Goal: Information Seeking & Learning: Learn about a topic

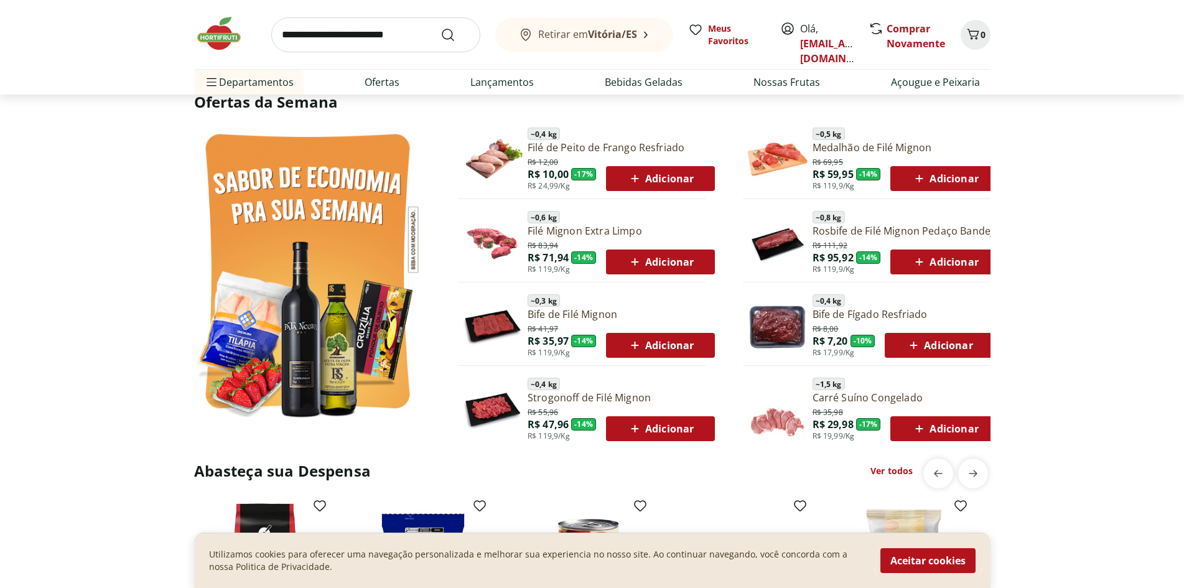
scroll to position [635, 0]
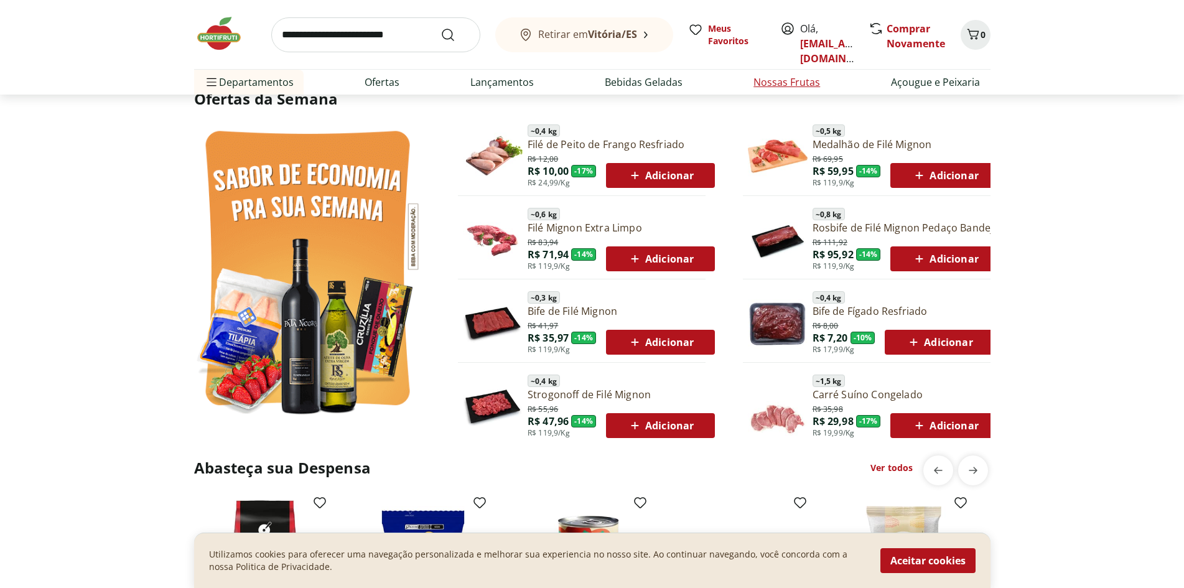
click at [777, 80] on link "Nossas Frutas" at bounding box center [787, 82] width 67 height 15
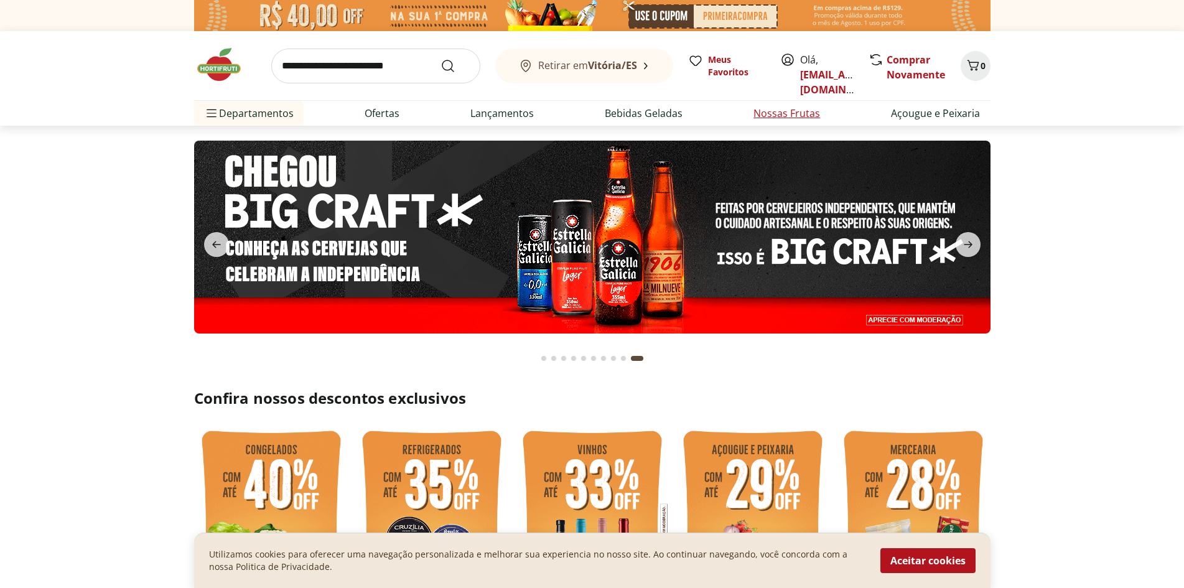
select select "**********"
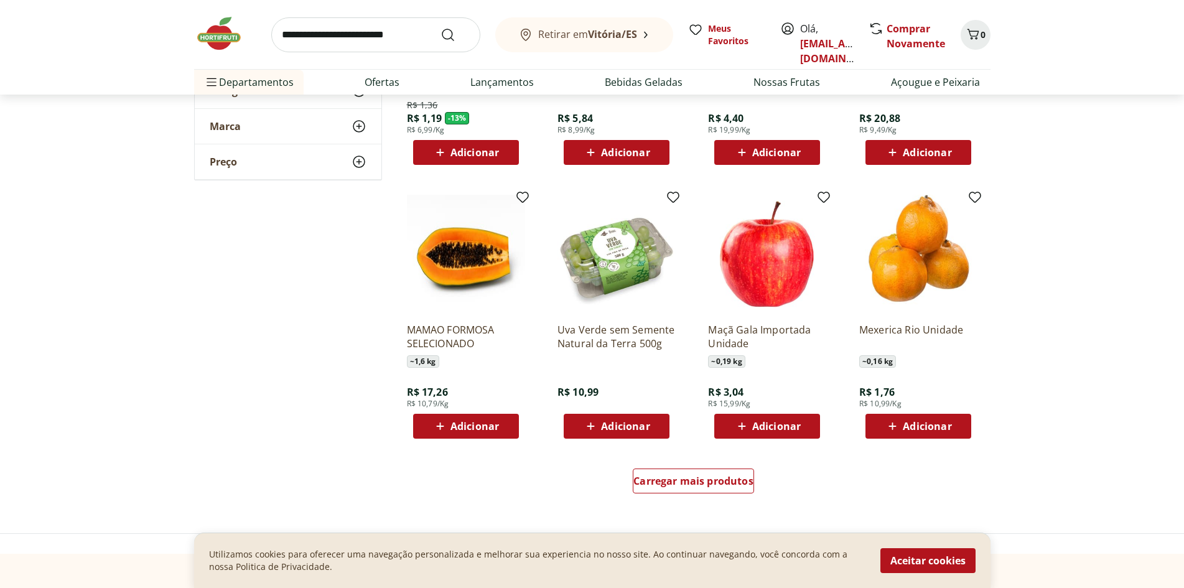
scroll to position [573, 0]
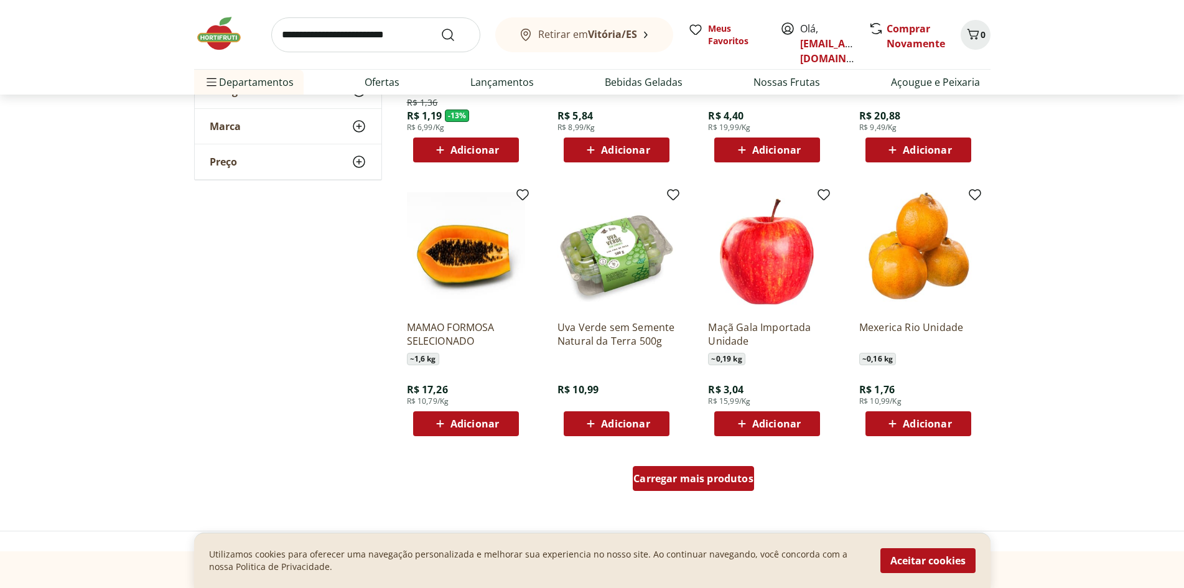
click at [690, 479] on span "Carregar mais produtos" at bounding box center [694, 479] width 120 height 10
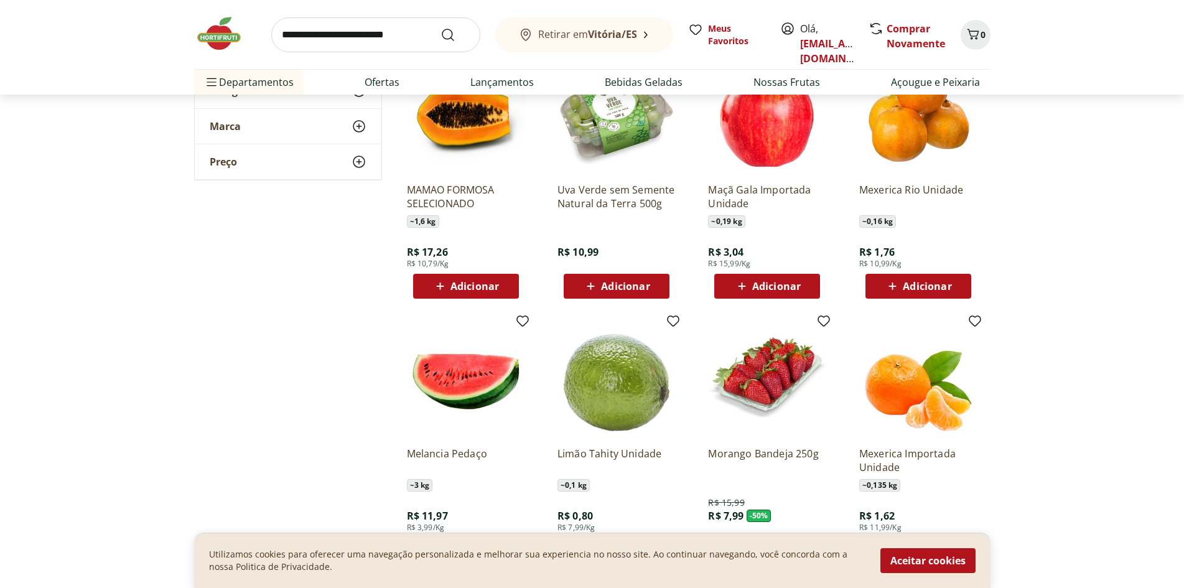
scroll to position [714, 0]
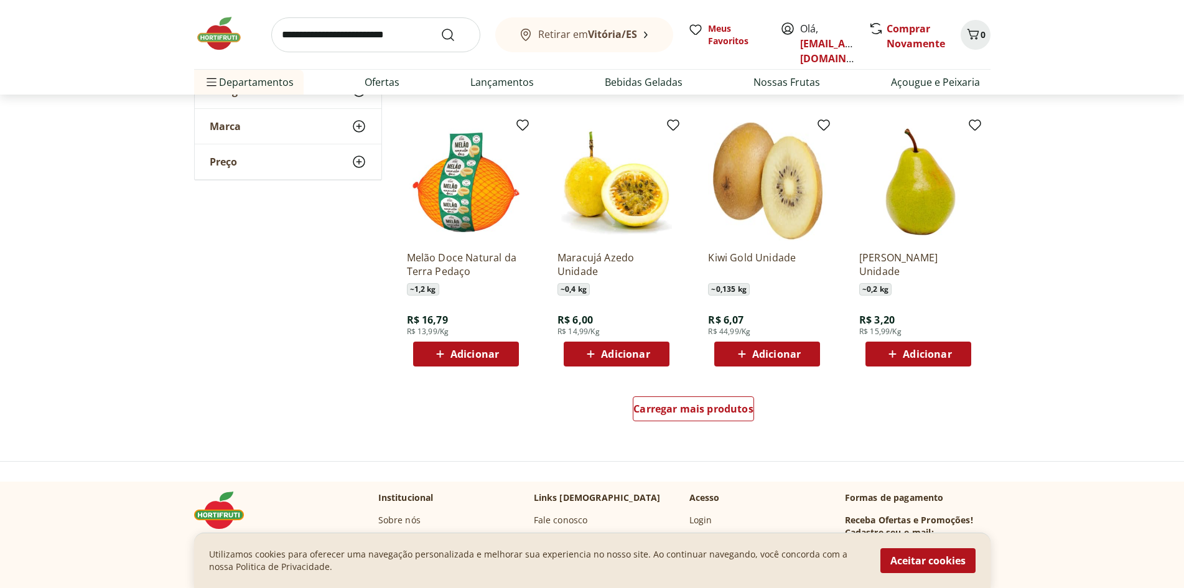
scroll to position [1457, 0]
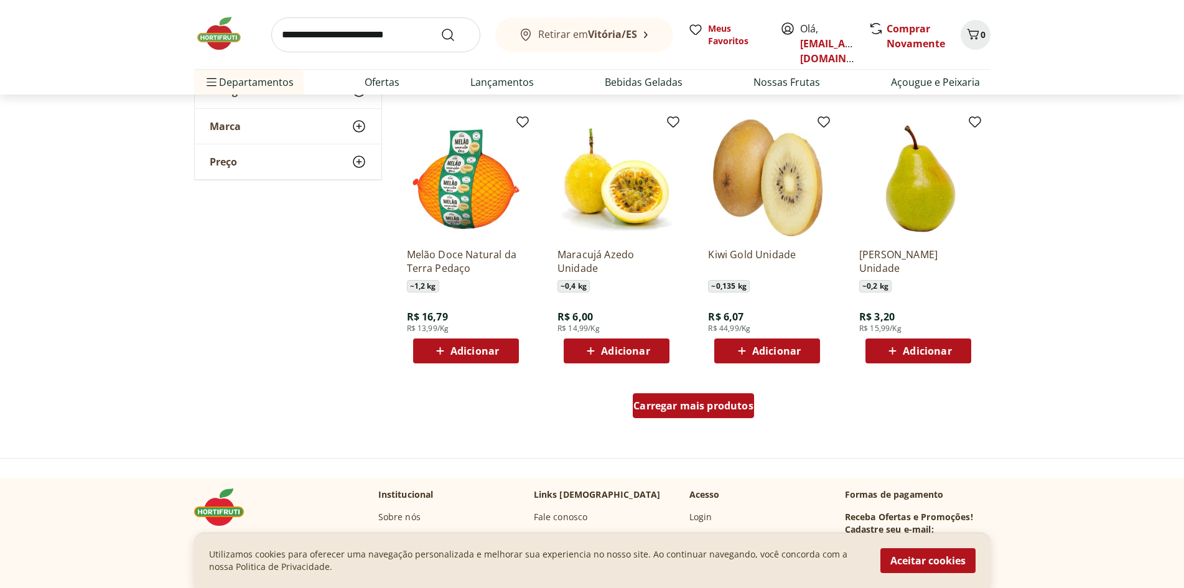
click at [699, 404] on span "Carregar mais produtos" at bounding box center [694, 406] width 120 height 10
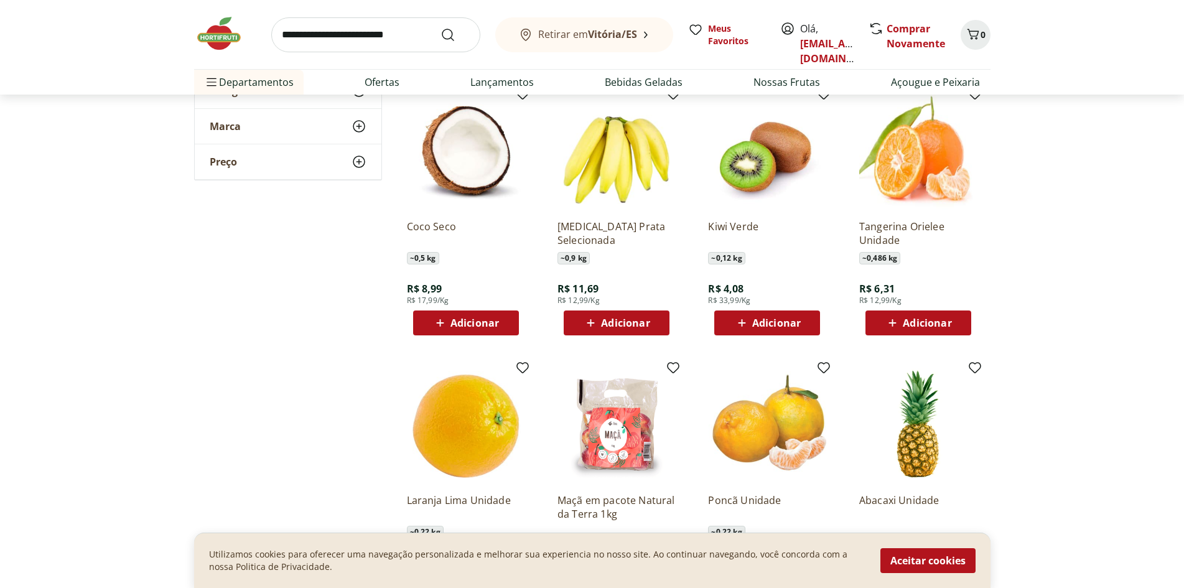
scroll to position [1762, 0]
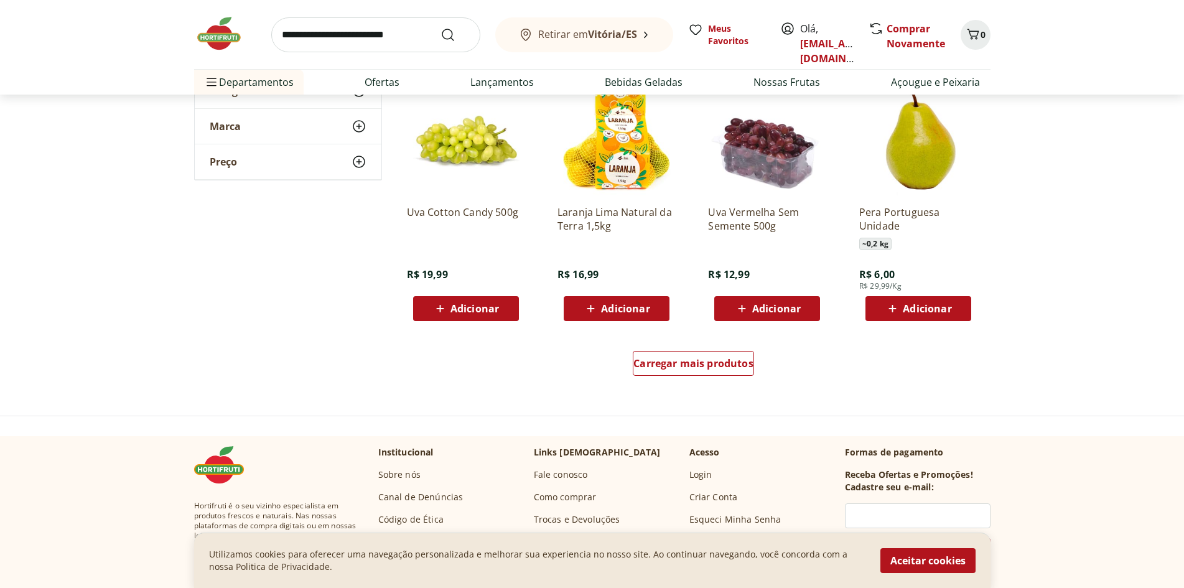
scroll to position [2316, 0]
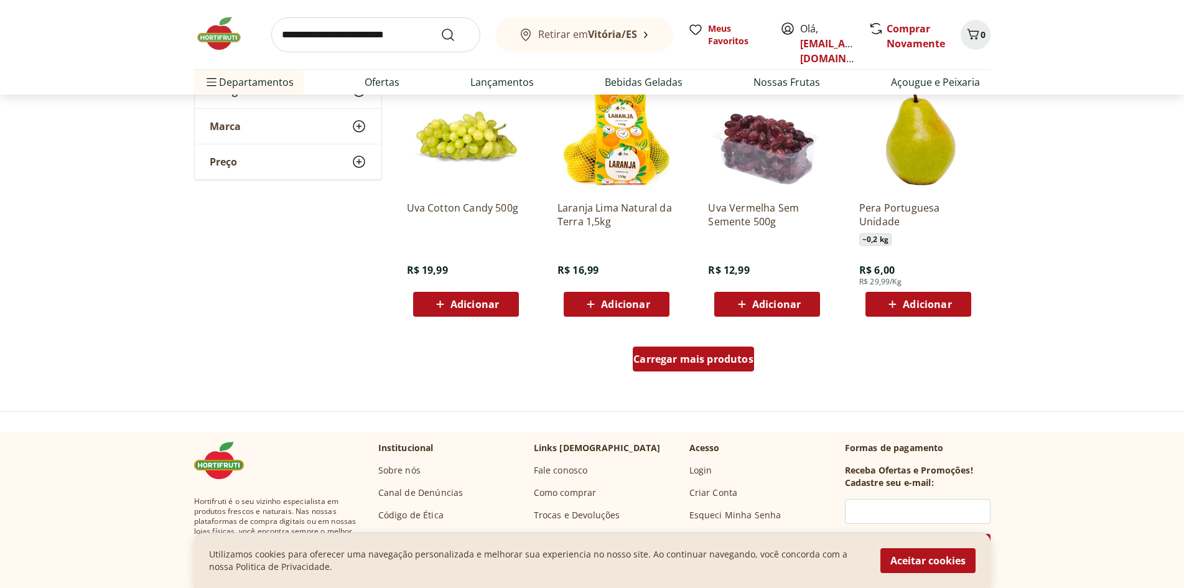
click at [693, 357] on span "Carregar mais produtos" at bounding box center [694, 359] width 120 height 10
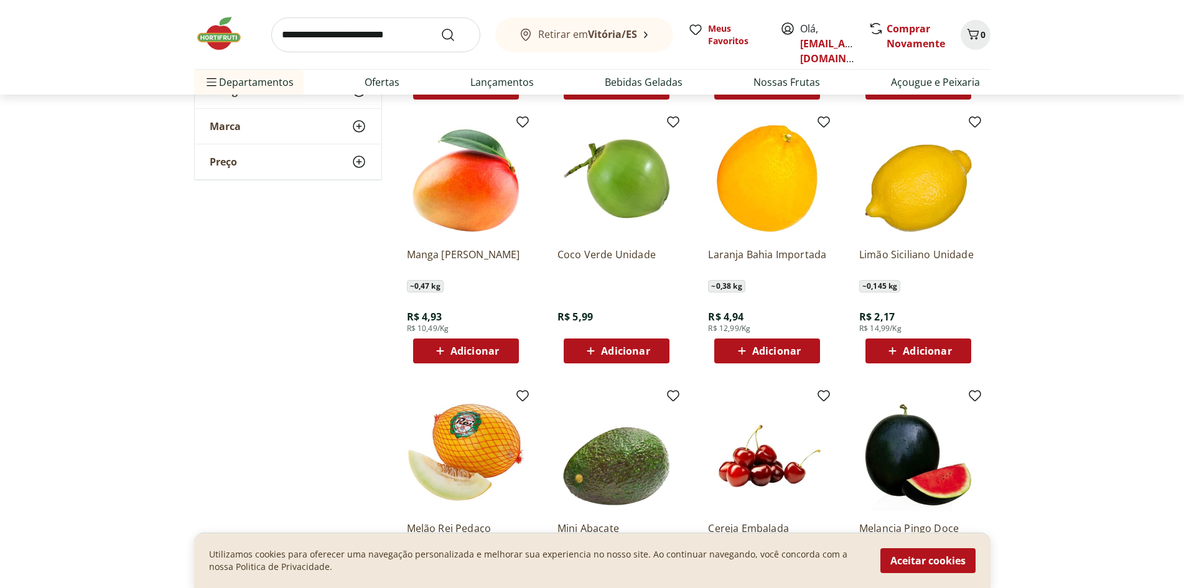
scroll to position [2538, 0]
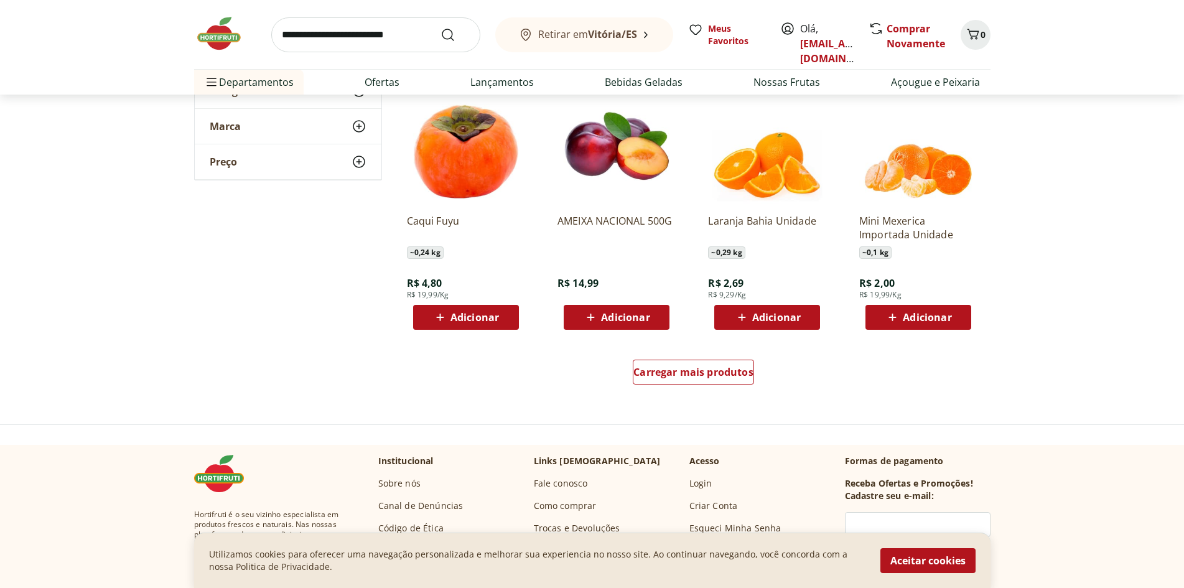
scroll to position [3124, 0]
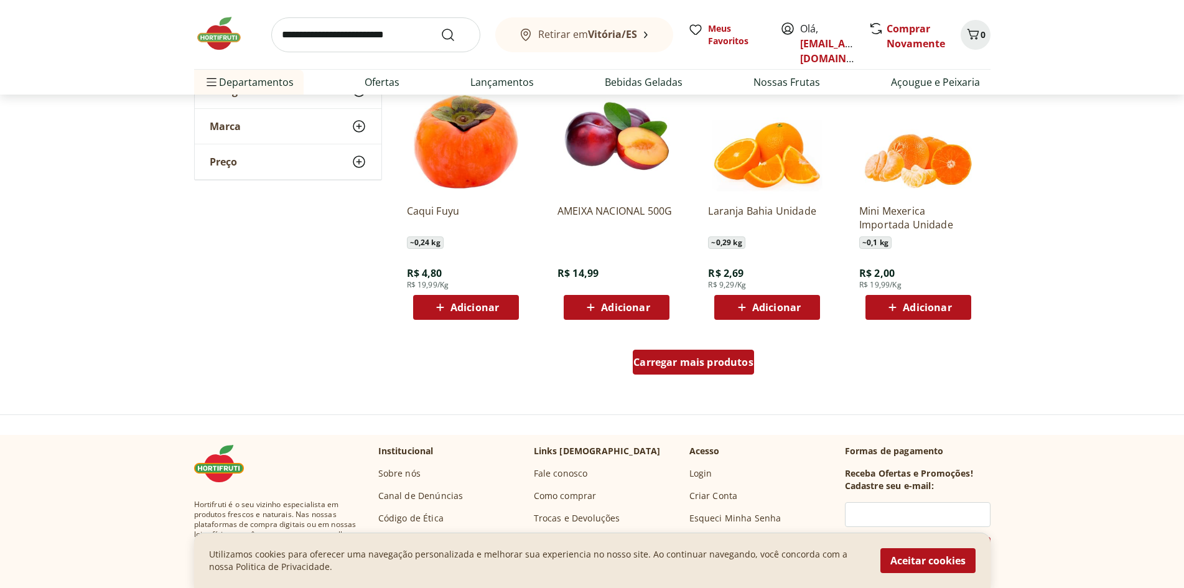
click at [691, 363] on span "Carregar mais produtos" at bounding box center [694, 362] width 120 height 10
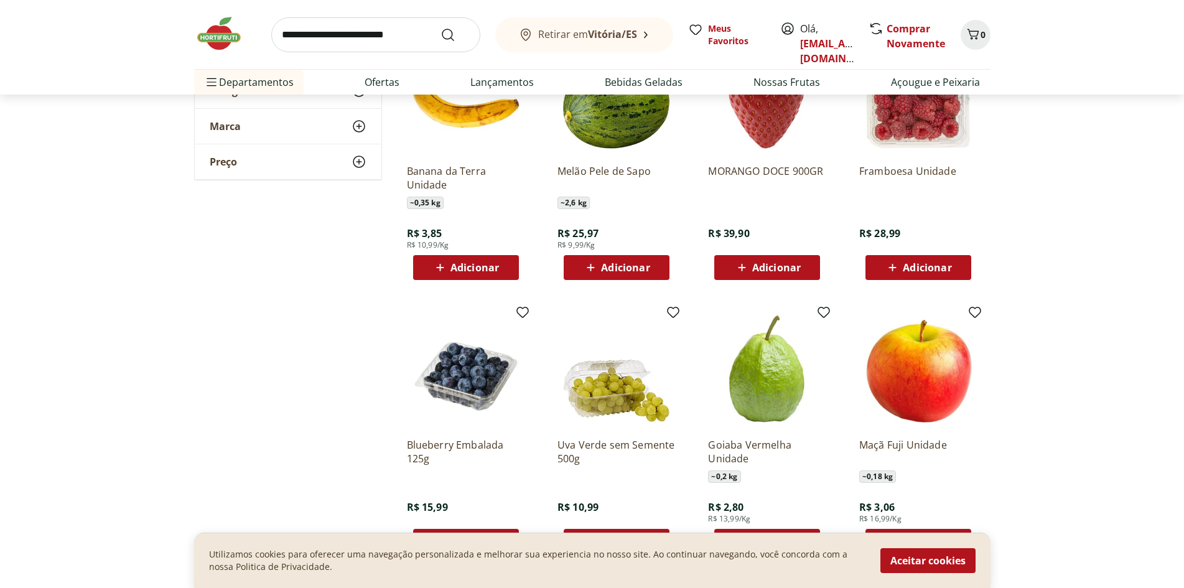
scroll to position [3433, 0]
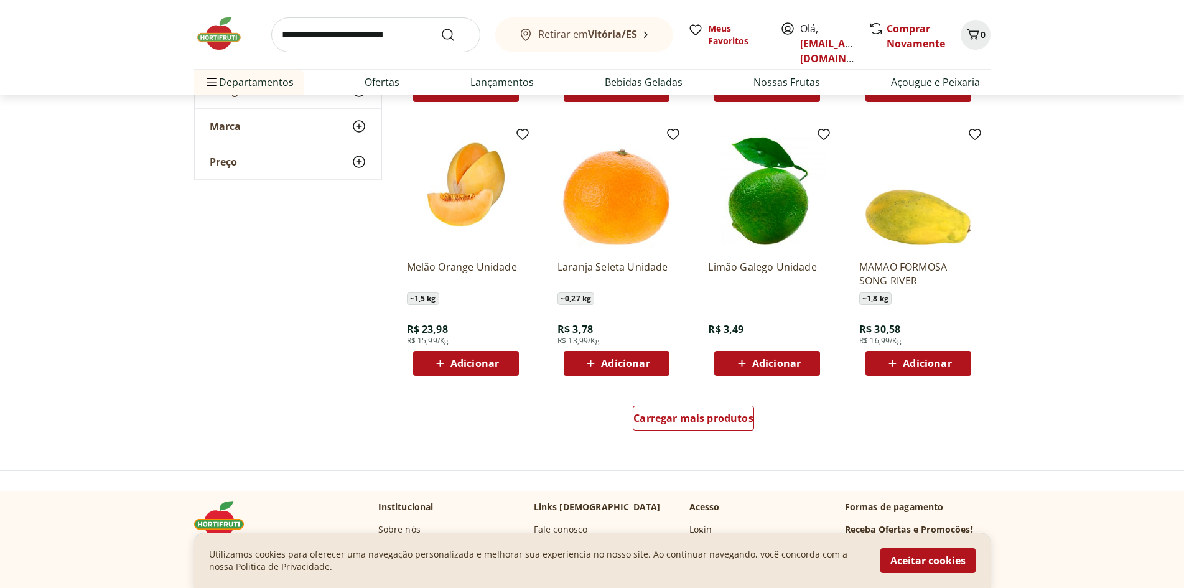
scroll to position [3891, 0]
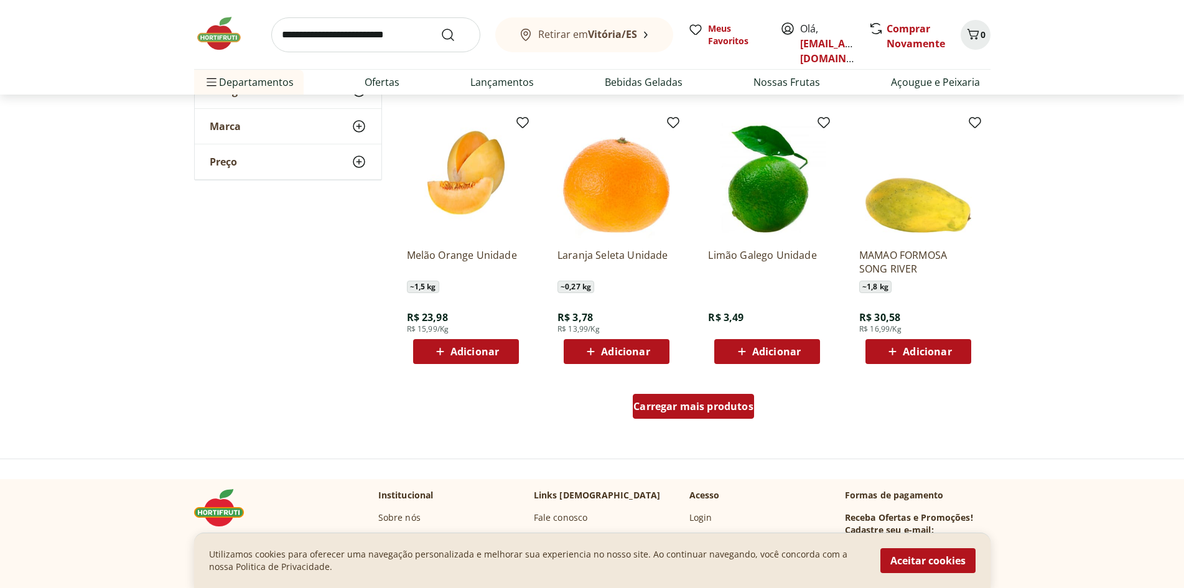
click at [688, 407] on span "Carregar mais produtos" at bounding box center [694, 406] width 120 height 10
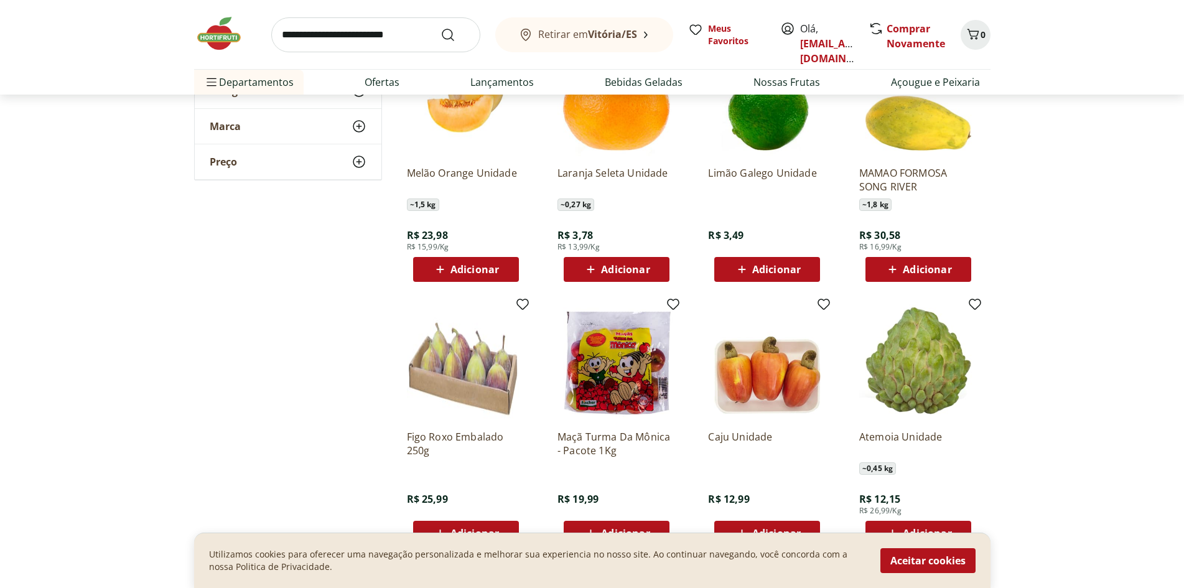
scroll to position [3980, 0]
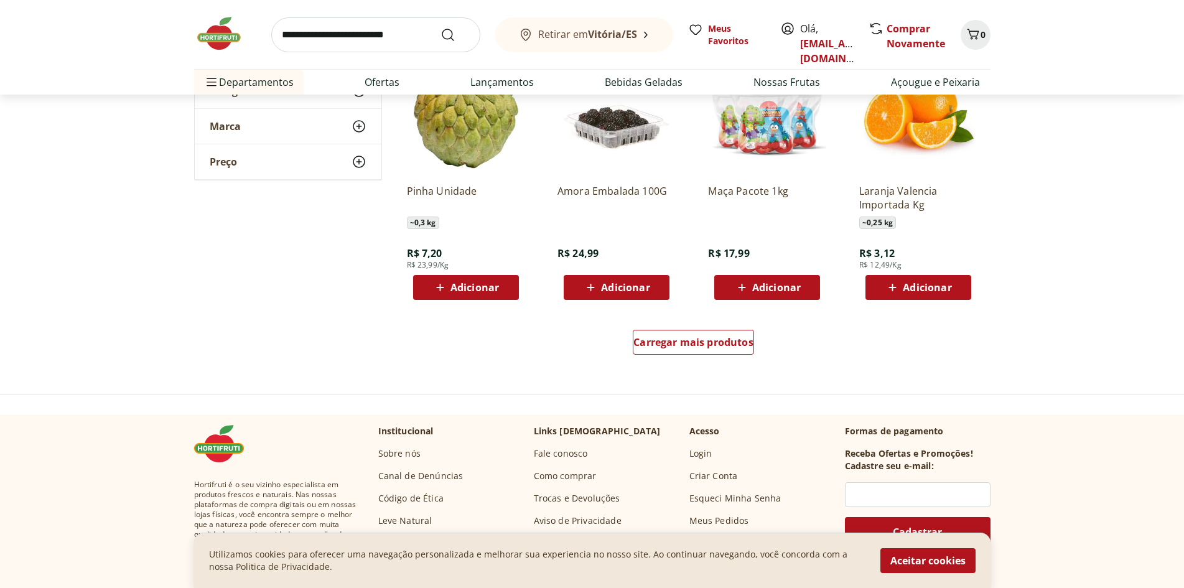
scroll to position [4794, 0]
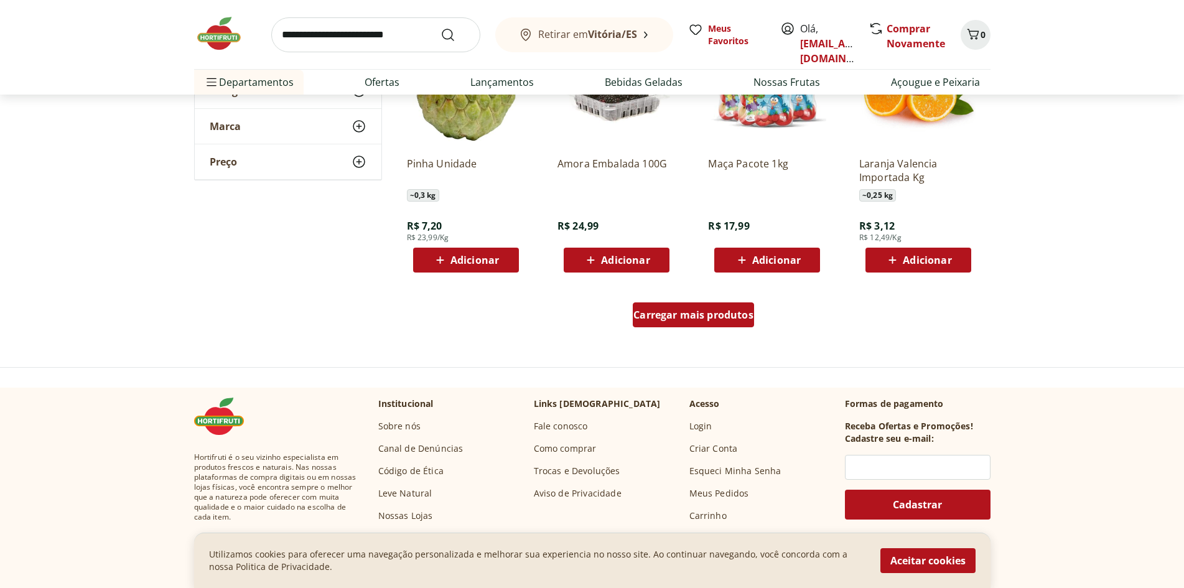
click at [691, 315] on span "Carregar mais produtos" at bounding box center [694, 315] width 120 height 10
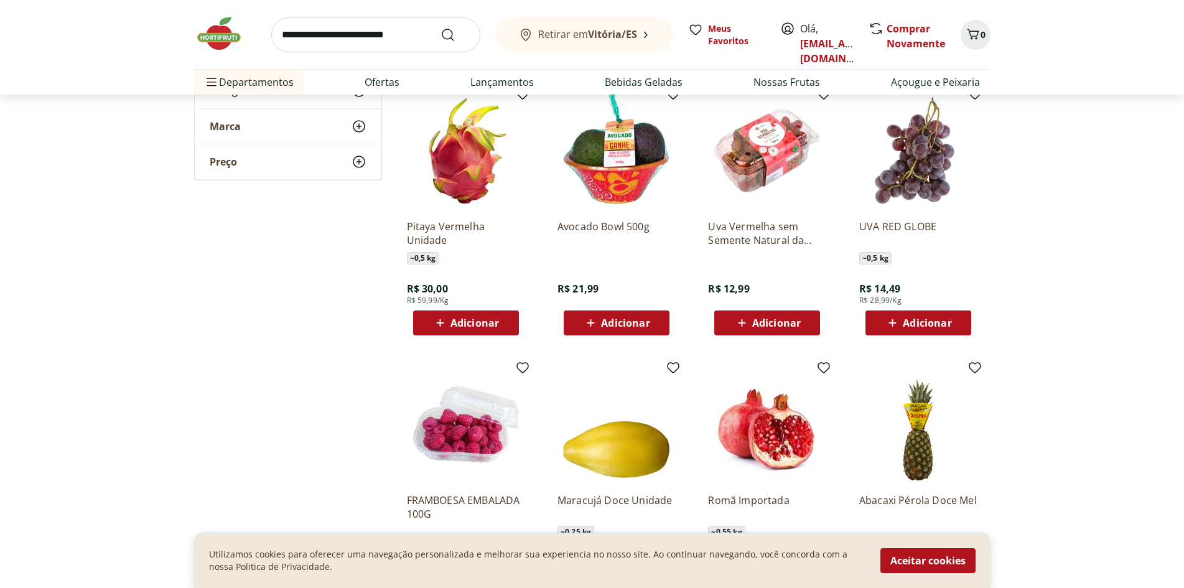
scroll to position [5064, 0]
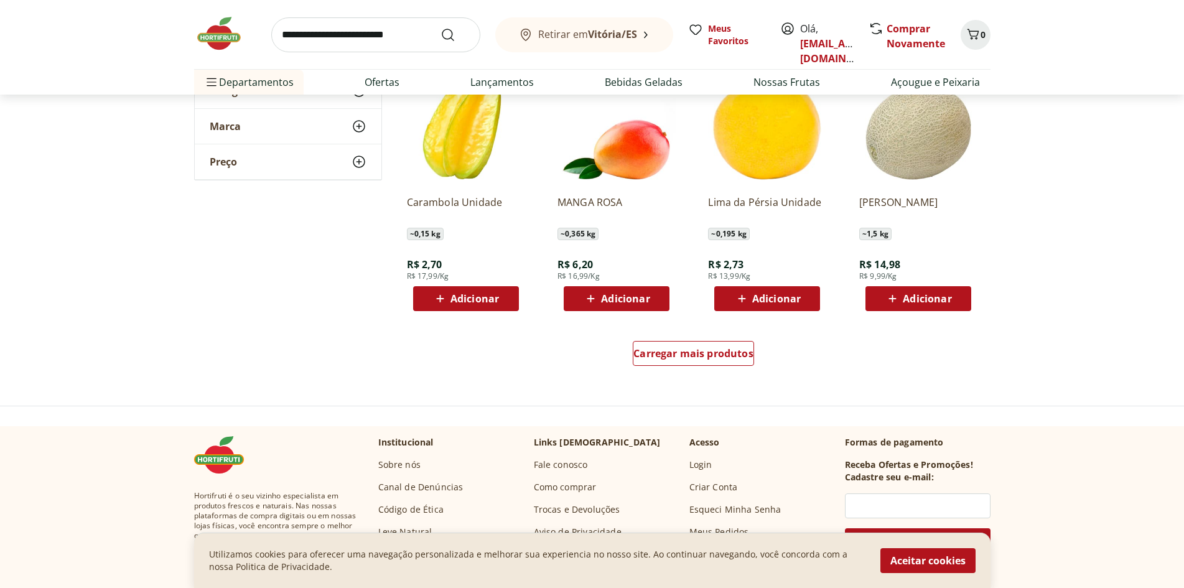
scroll to position [5575, 0]
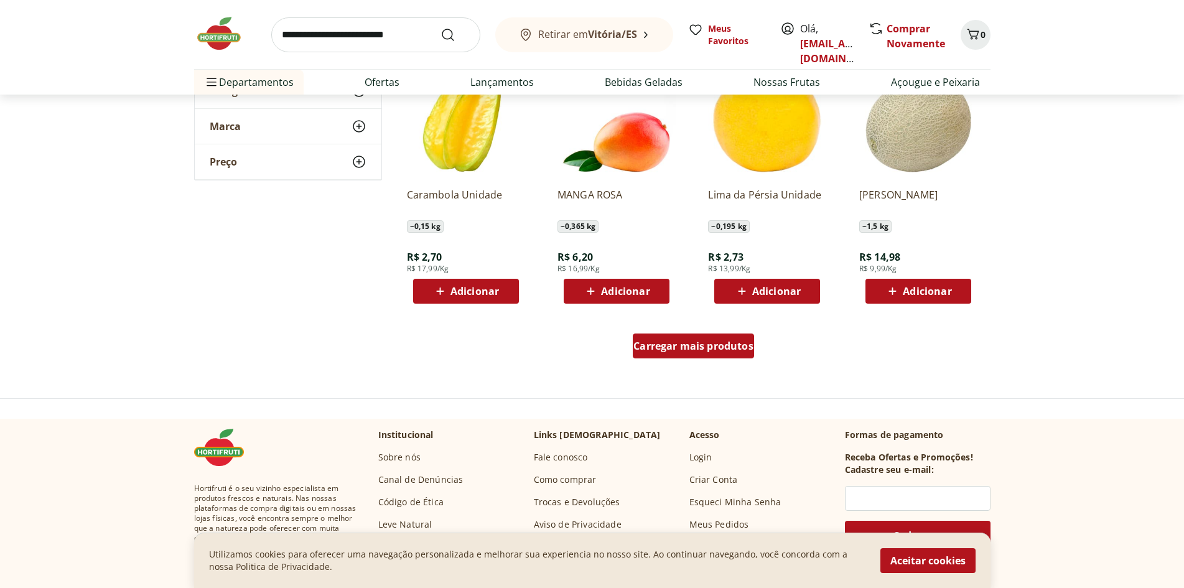
click at [671, 347] on span "Carregar mais produtos" at bounding box center [694, 346] width 120 height 10
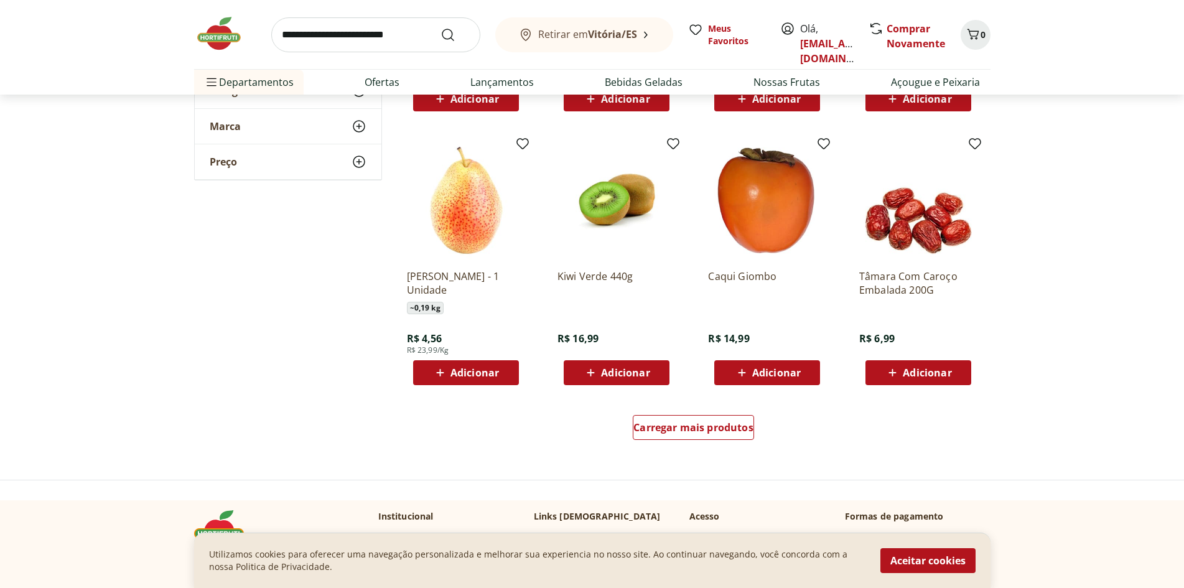
scroll to position [6354, 0]
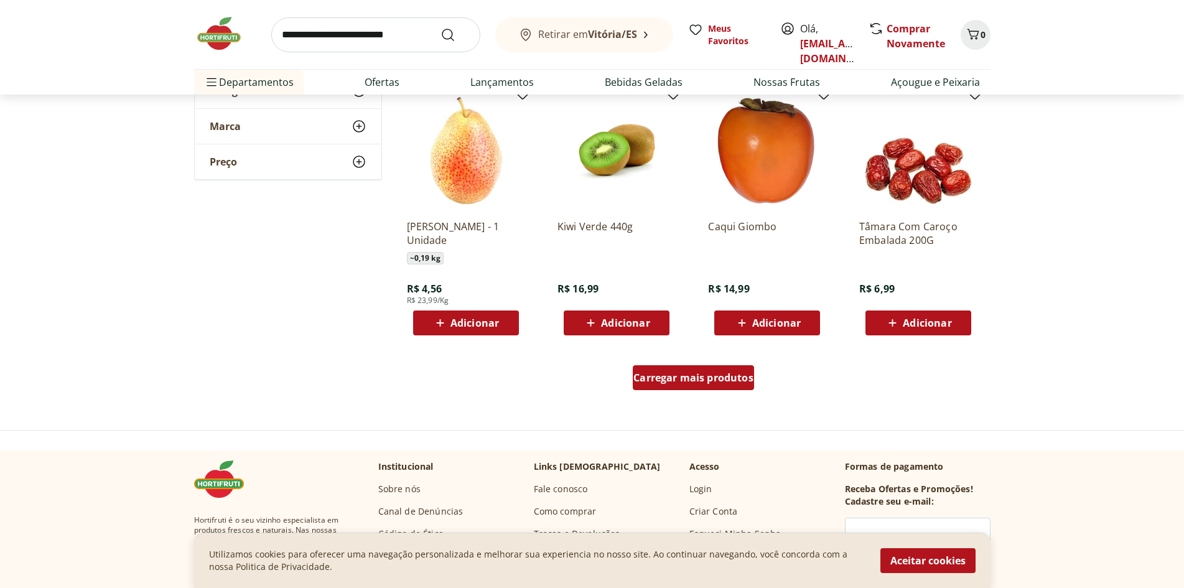
click at [699, 378] on span "Carregar mais produtos" at bounding box center [694, 378] width 120 height 10
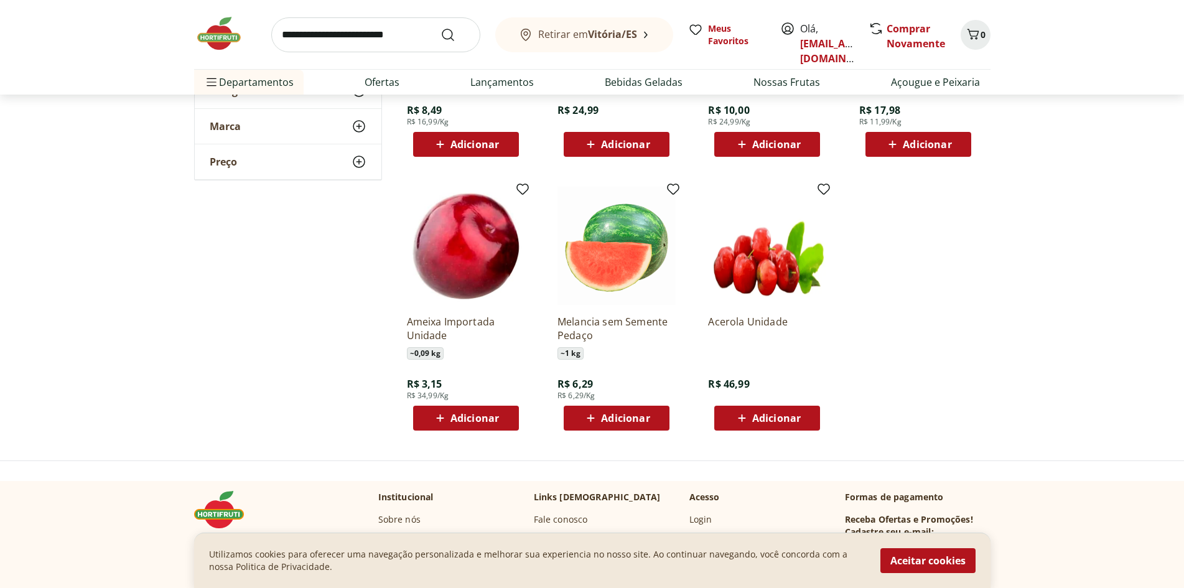
scroll to position [6847, 0]
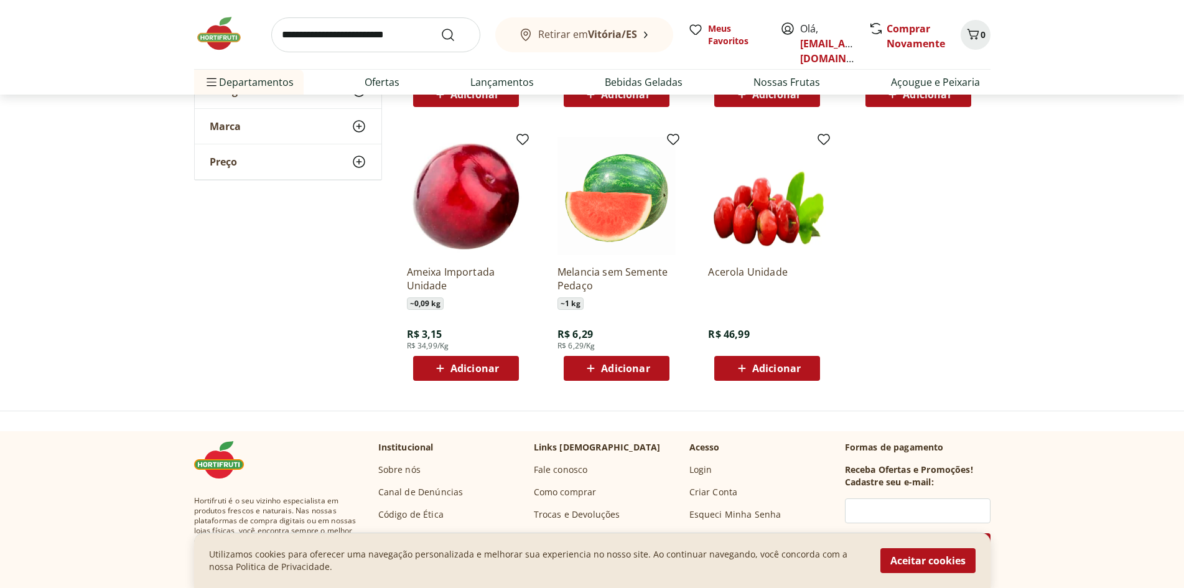
click at [1161, 570] on div "Utilizamos cookies para oferecer uma navegação personalizada e melhorar sua exp…" at bounding box center [592, 560] width 1184 height 55
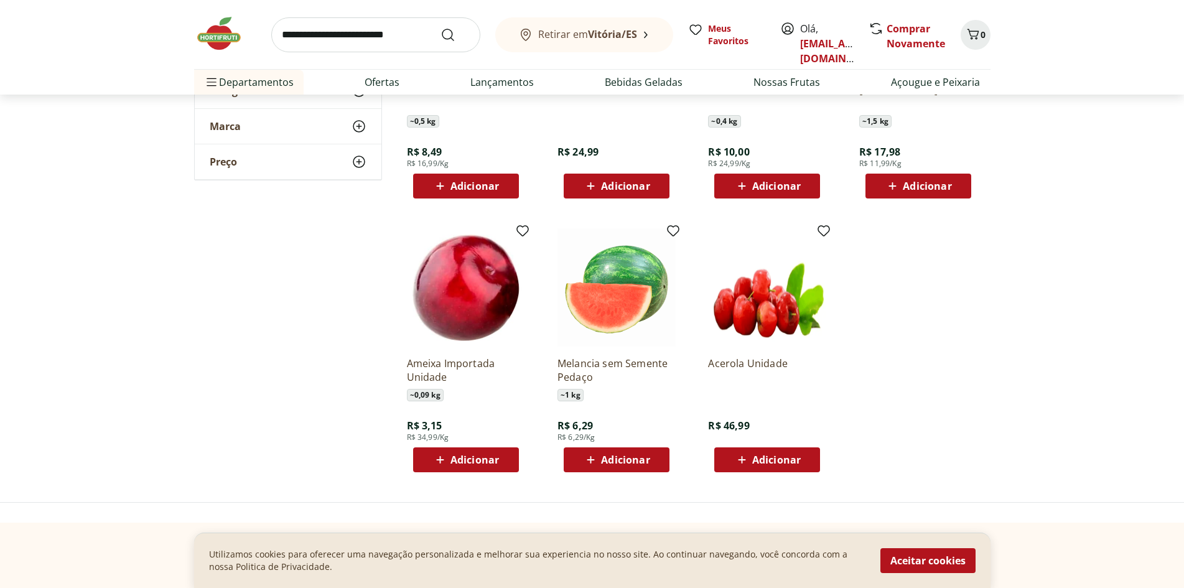
scroll to position [6697, 0]
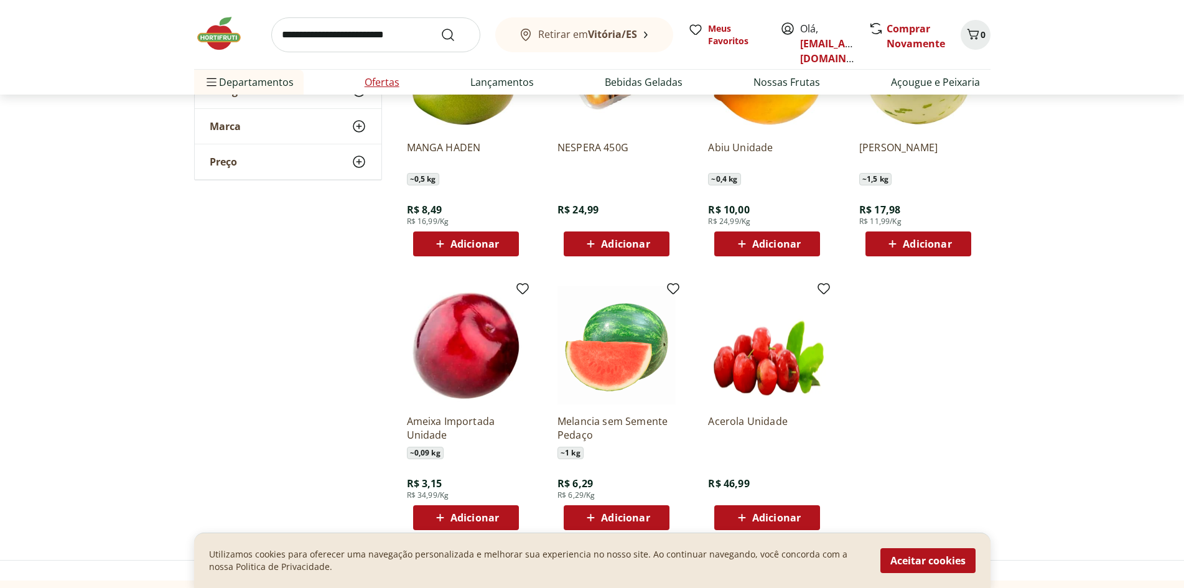
click at [382, 80] on link "Ofertas" at bounding box center [382, 82] width 35 height 15
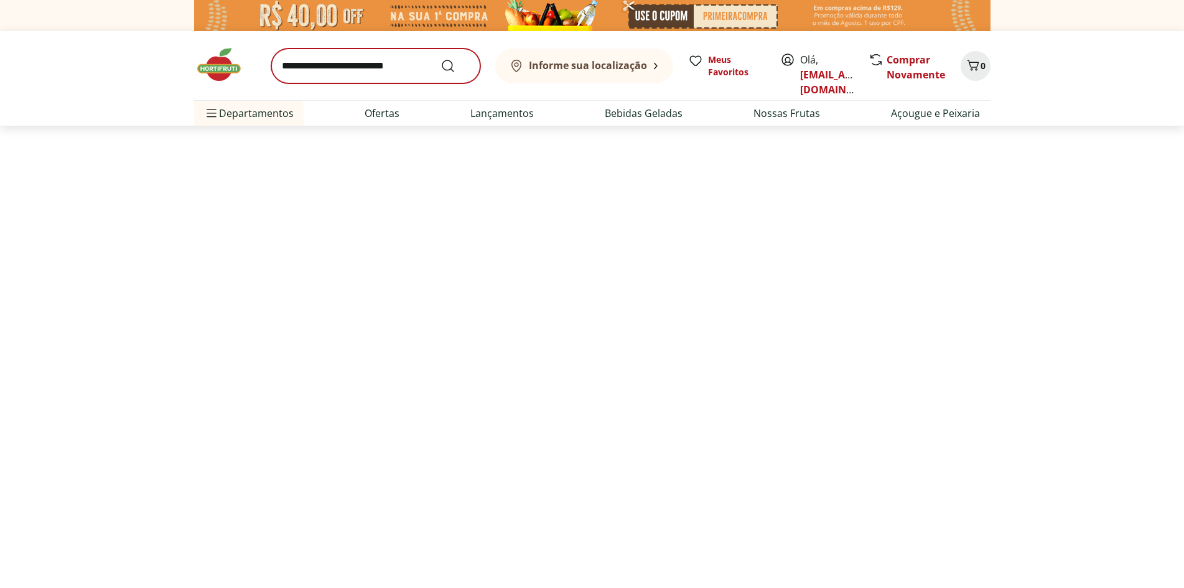
select select "**********"
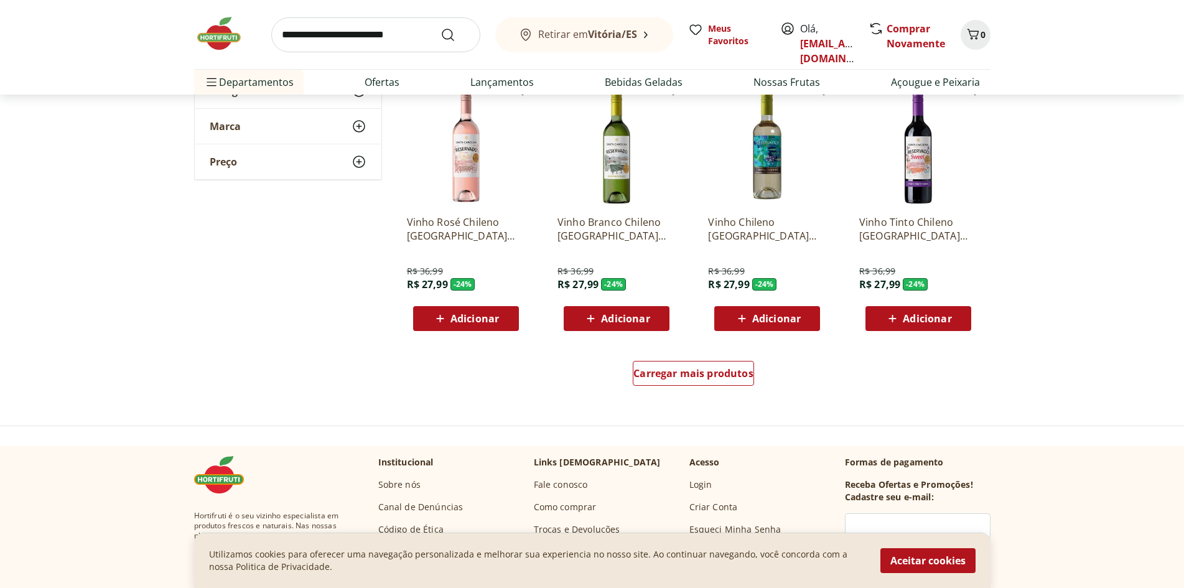
scroll to position [681, 0]
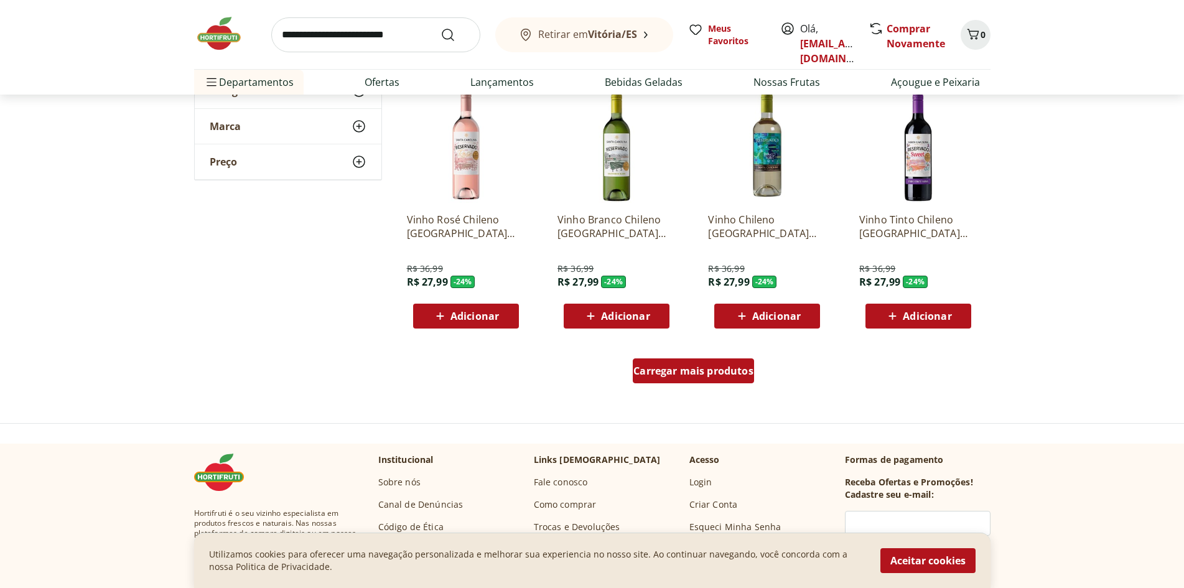
click at [702, 372] on span "Carregar mais produtos" at bounding box center [694, 371] width 120 height 10
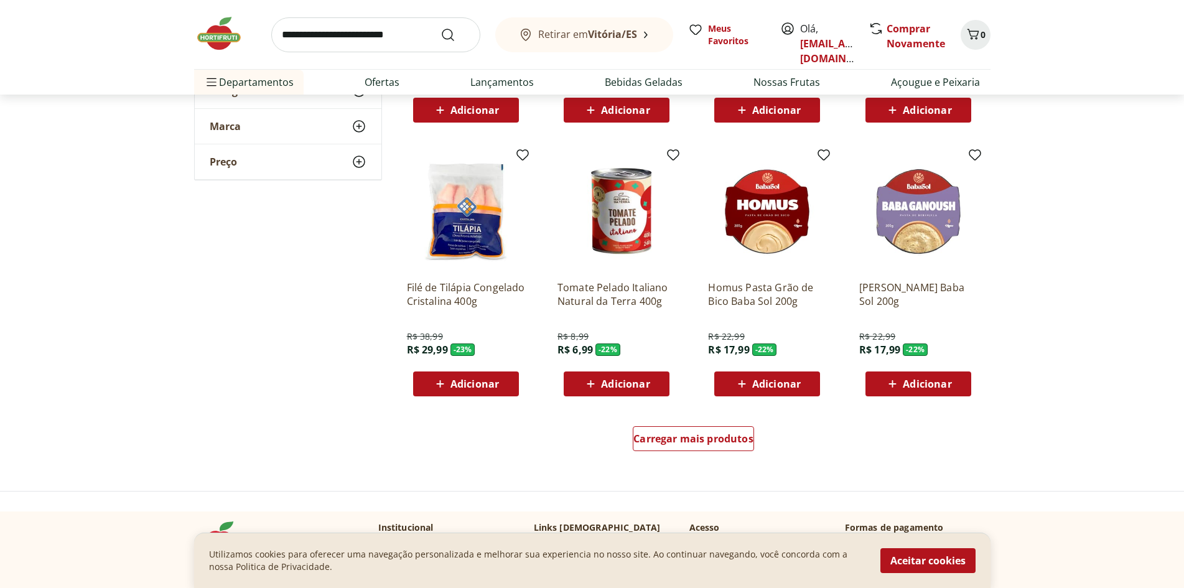
scroll to position [1431, 0]
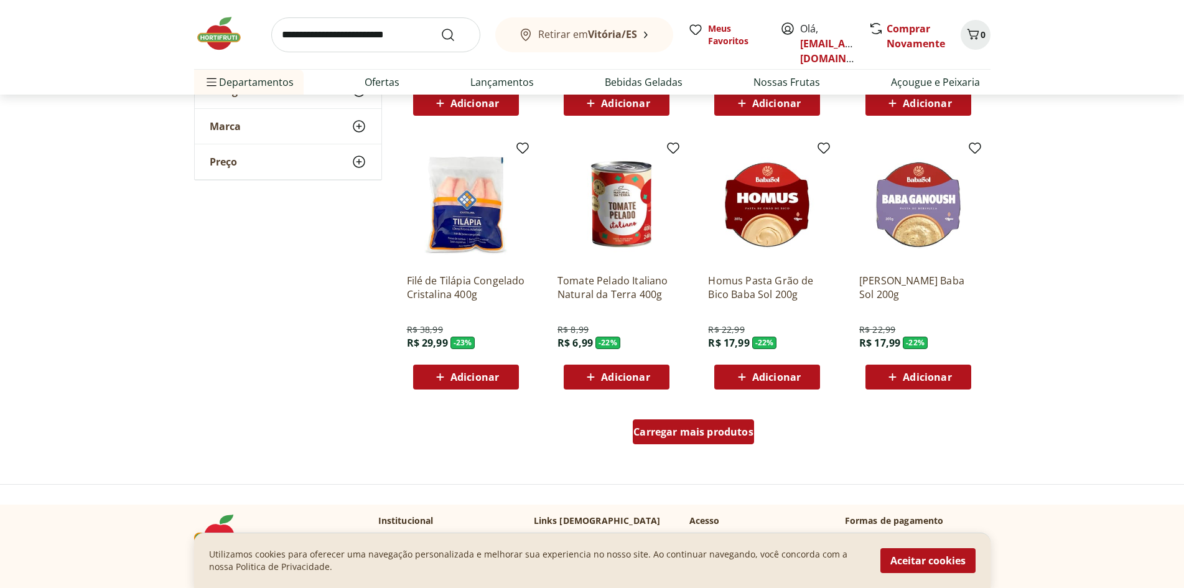
click at [683, 429] on span "Carregar mais produtos" at bounding box center [694, 432] width 120 height 10
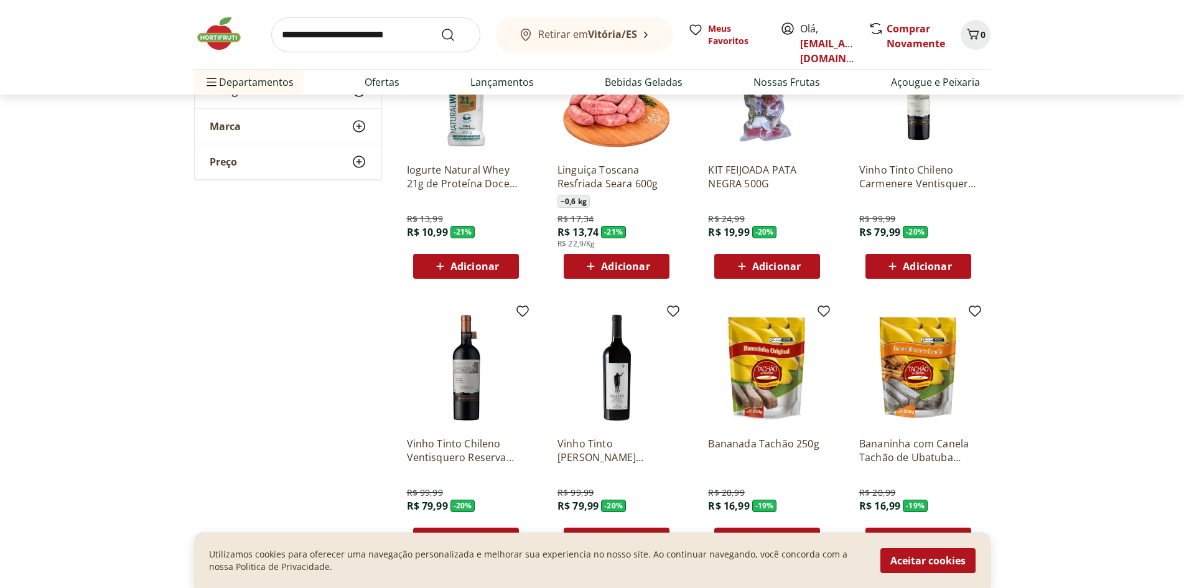
scroll to position [1810, 0]
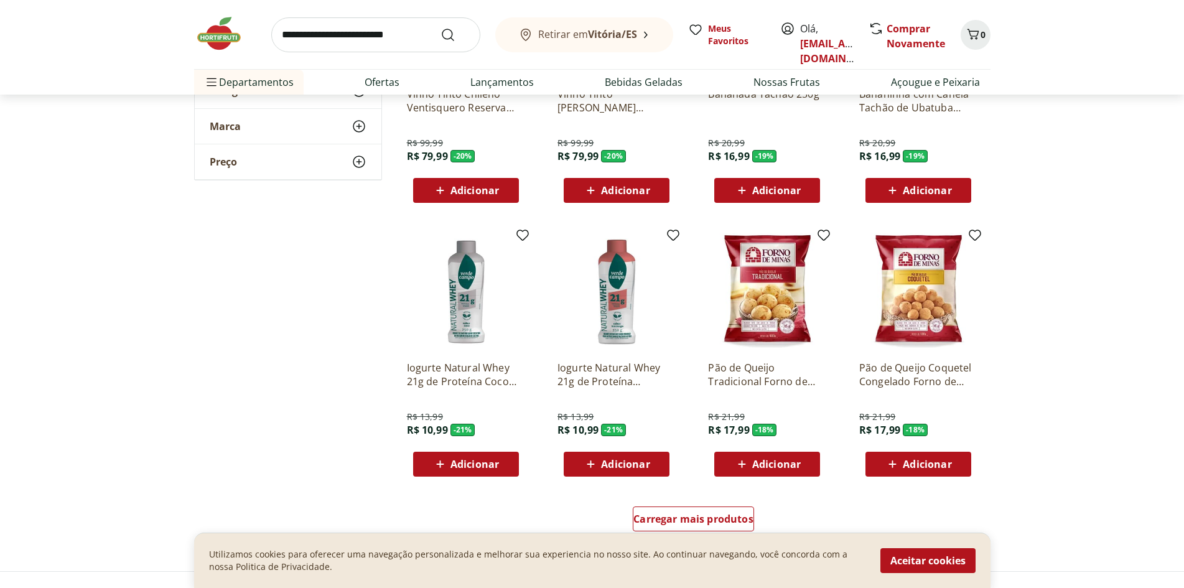
scroll to position [2164, 0]
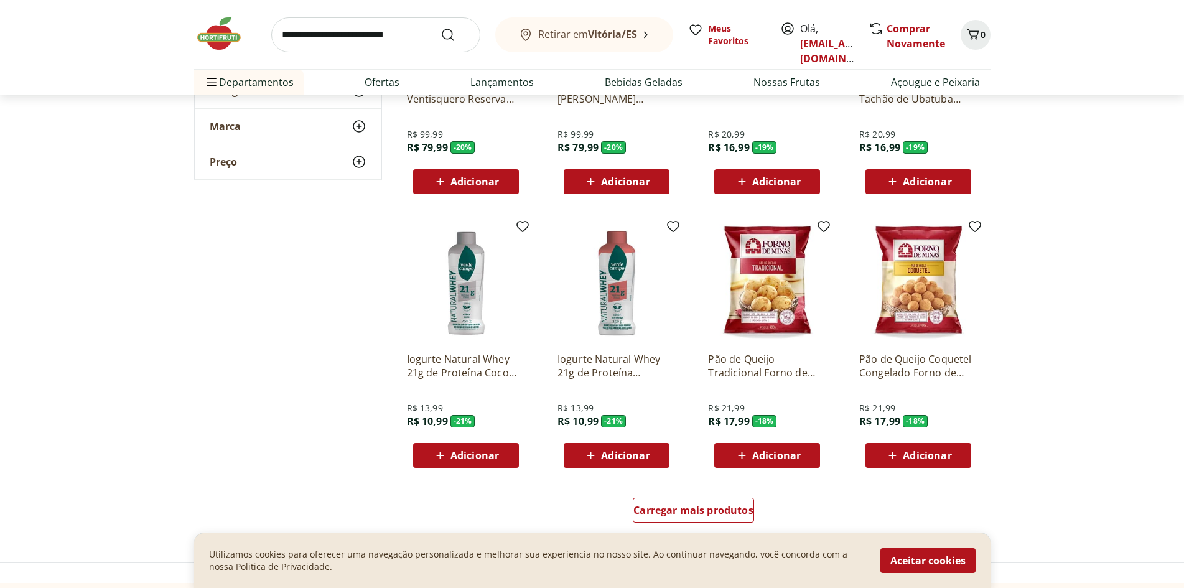
click at [737, 369] on p "Pão de Queijo Tradicional Forno de Minas 400g" at bounding box center [767, 365] width 118 height 27
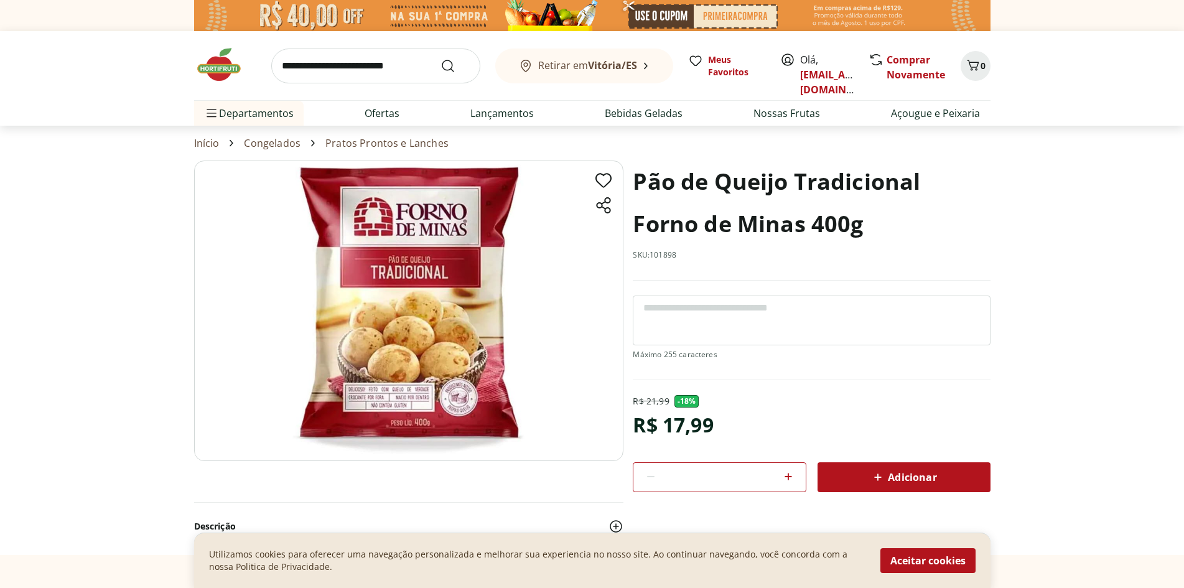
select select "**********"
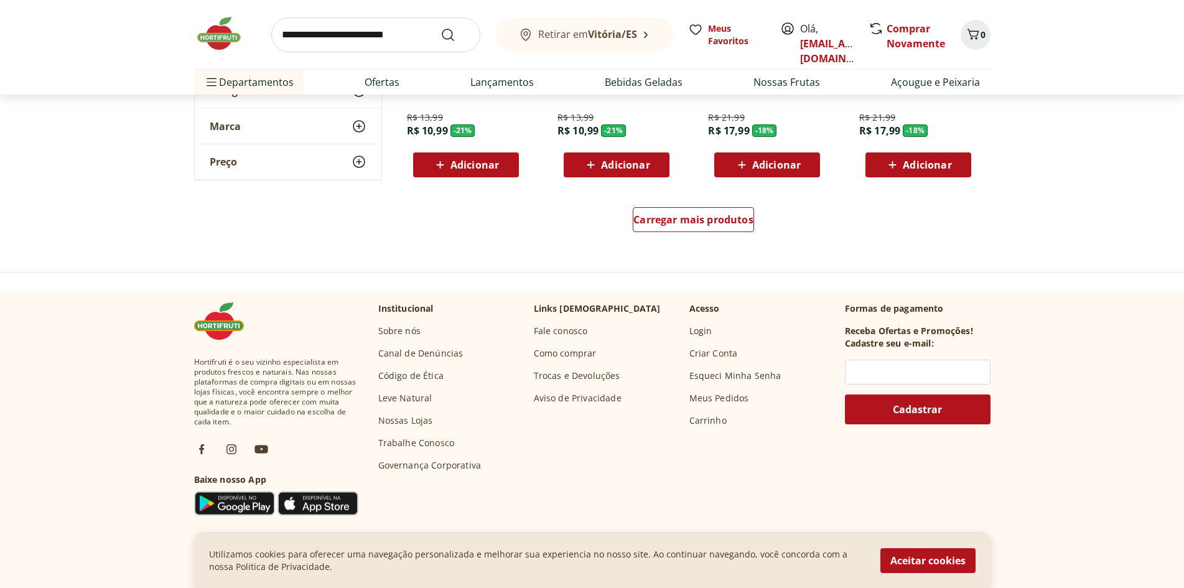
scroll to position [2476, 0]
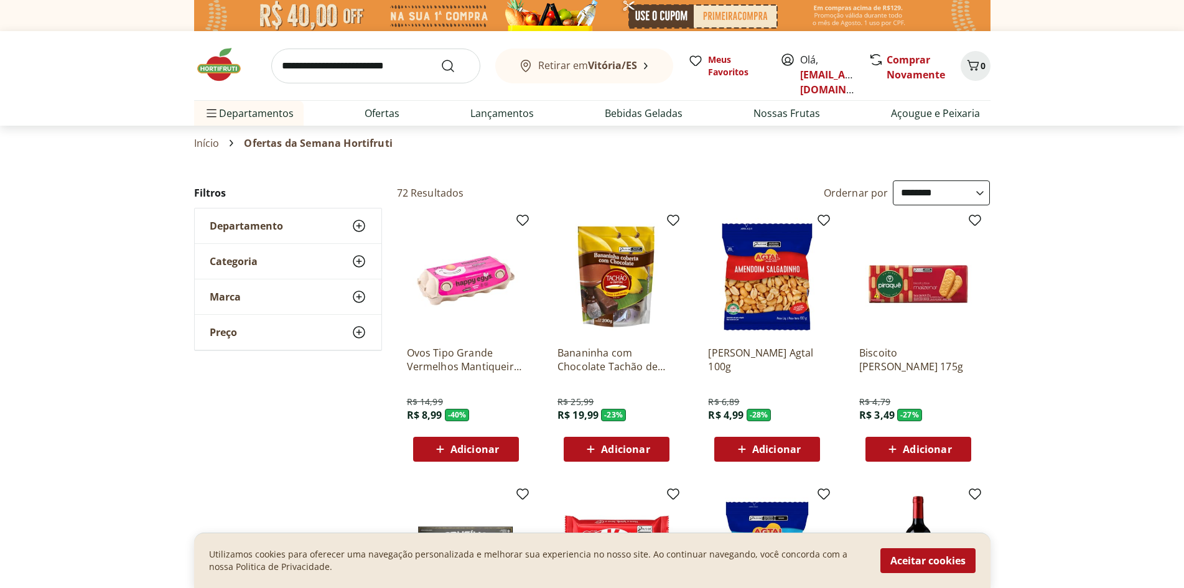
select select "**********"
